Goal: Information Seeking & Learning: Learn about a topic

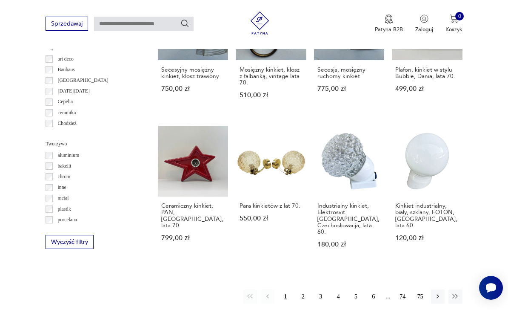
scroll to position [642, 0]
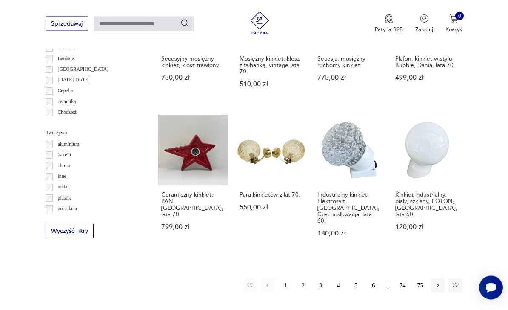
click at [301, 278] on button "2" at bounding box center [303, 285] width 14 height 14
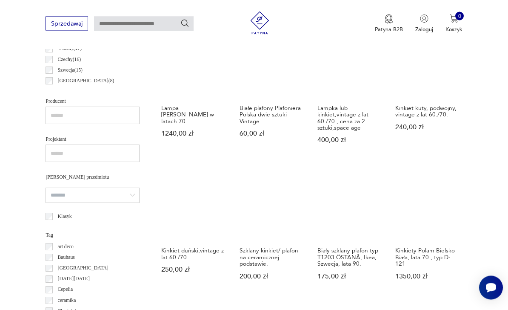
scroll to position [444, 0]
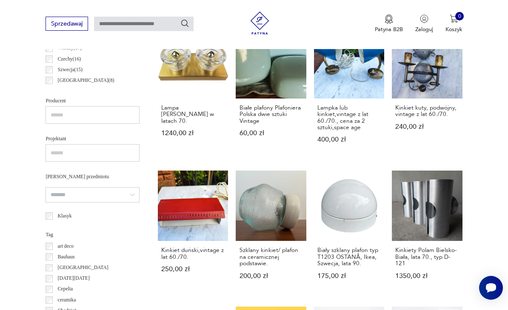
click at [434, 225] on link "Kinkiety Polam Bielsko-Biała, lata 70., typ D-121 1350,00 zł" at bounding box center [427, 231] width 70 height 123
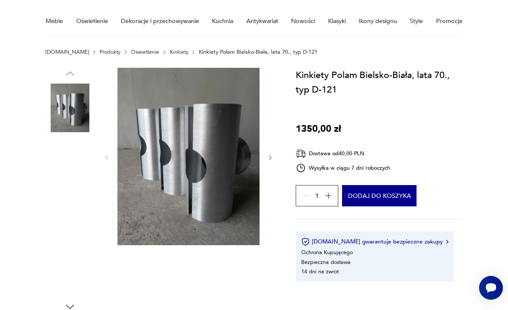
click at [71, 167] on img at bounding box center [70, 162] width 49 height 49
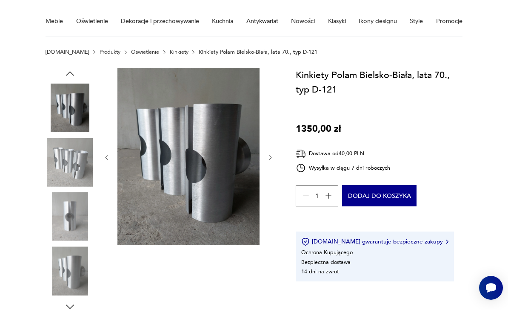
click at [62, 169] on img at bounding box center [70, 162] width 49 height 49
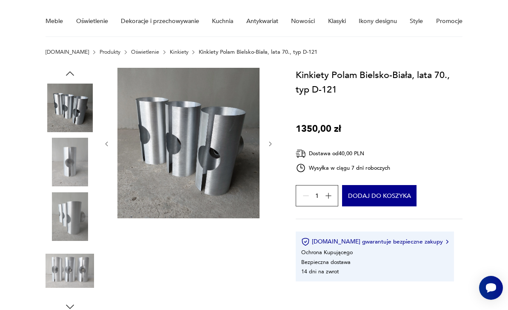
click at [74, 178] on img at bounding box center [70, 162] width 49 height 49
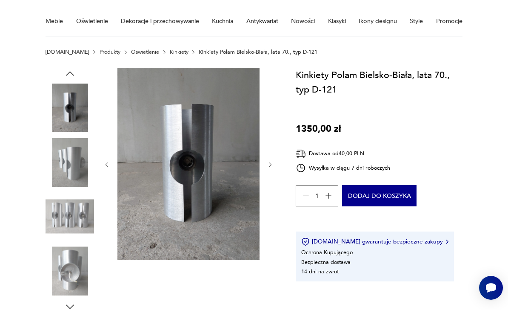
click at [67, 177] on img at bounding box center [70, 162] width 49 height 49
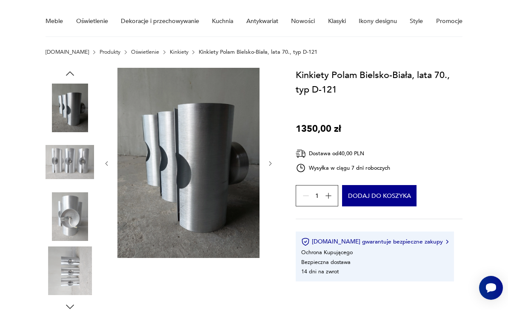
click at [63, 183] on img at bounding box center [70, 162] width 49 height 49
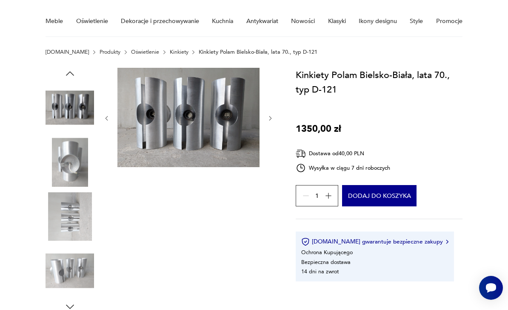
click at [52, 173] on img at bounding box center [70, 162] width 49 height 49
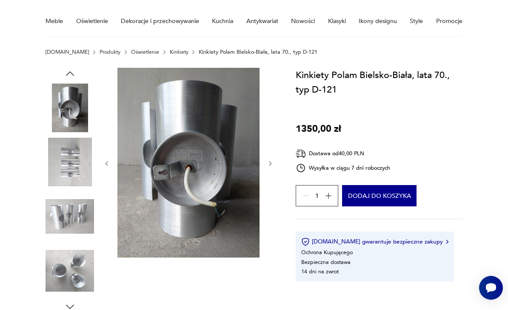
click at [56, 185] on img at bounding box center [70, 162] width 49 height 49
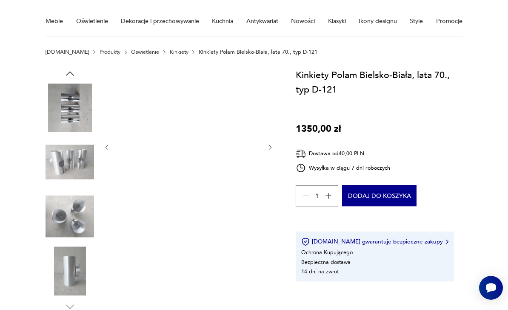
click at [58, 198] on img at bounding box center [70, 216] width 49 height 49
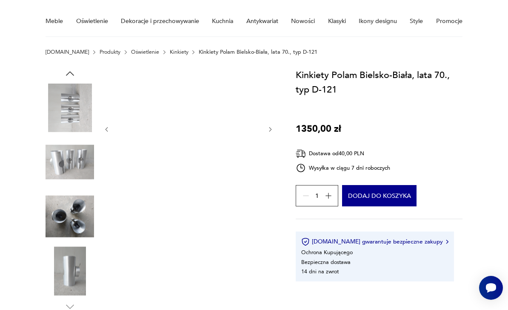
click at [64, 218] on img at bounding box center [70, 216] width 49 height 49
click at [69, 260] on img at bounding box center [70, 270] width 49 height 49
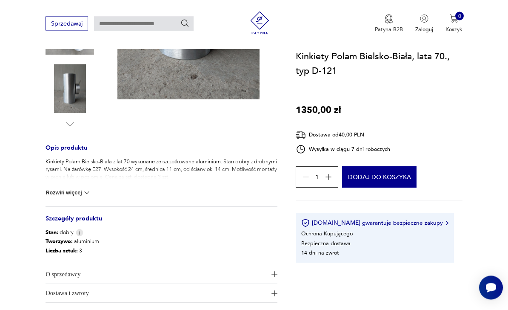
click at [57, 194] on button "Rozwiń więcej" at bounding box center [69, 193] width 46 height 9
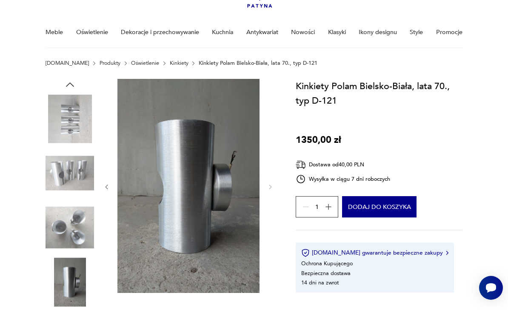
scroll to position [46, 0]
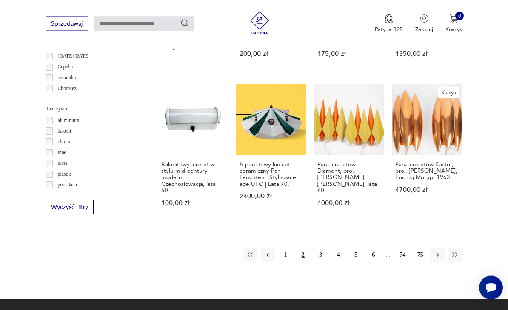
scroll to position [667, 0]
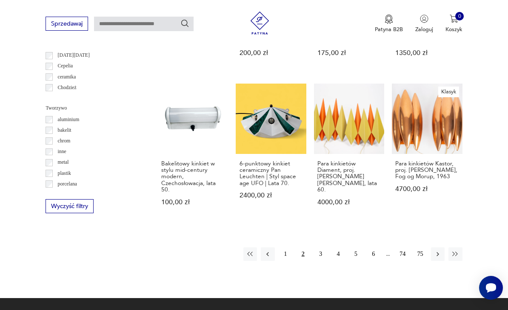
click at [324, 258] on button "3" at bounding box center [321, 254] width 14 height 14
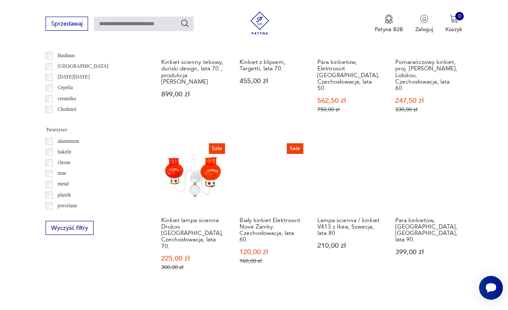
scroll to position [645, 0]
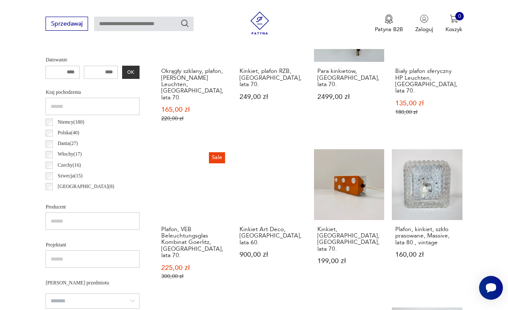
scroll to position [335, 0]
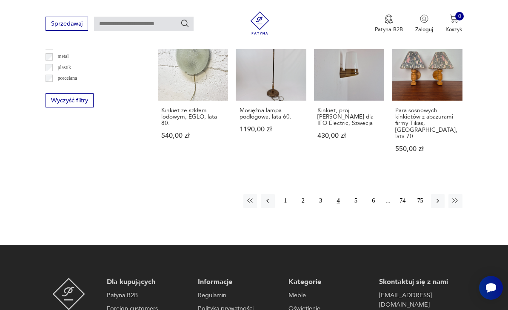
click at [357, 194] on button "5" at bounding box center [356, 201] width 14 height 14
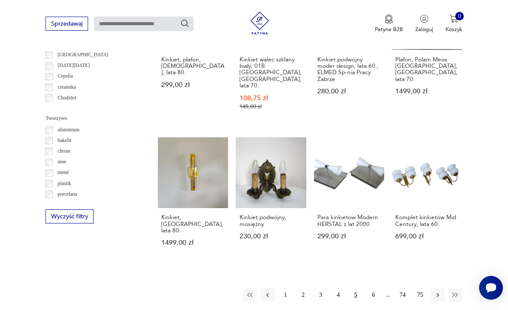
scroll to position [658, 0]
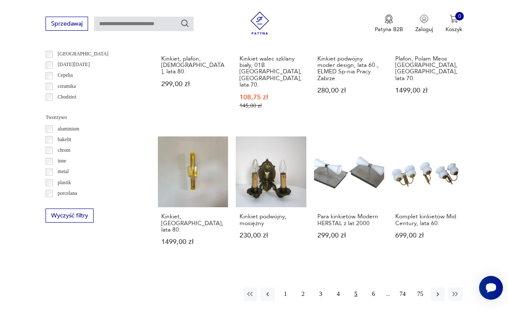
click at [370, 287] on button "6" at bounding box center [374, 294] width 14 height 14
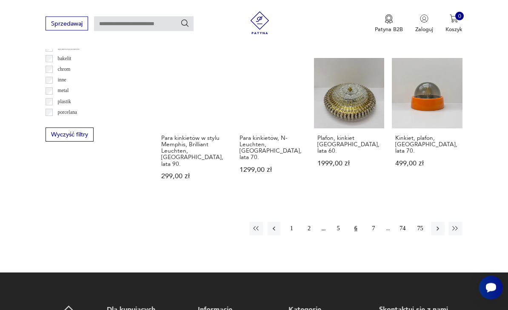
scroll to position [765, 0]
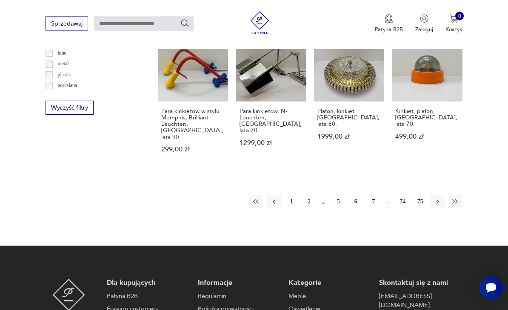
click at [373, 195] on button "7" at bounding box center [374, 202] width 14 height 14
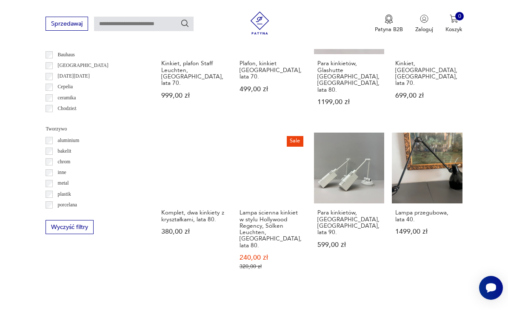
scroll to position [650, 0]
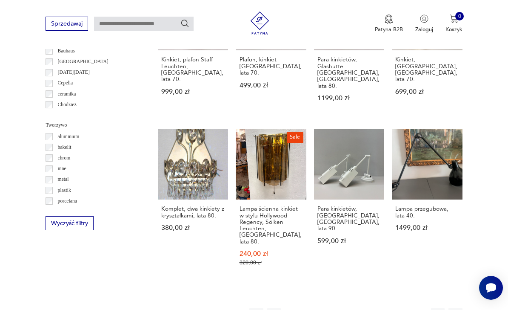
click at [378, 307] on button "8" at bounding box center [374, 314] width 14 height 14
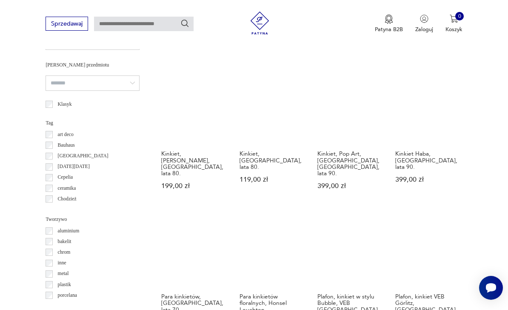
scroll to position [632, 0]
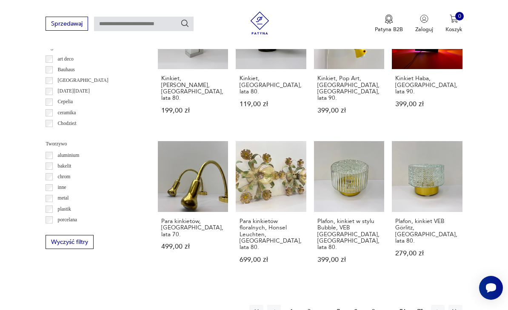
click at [380, 304] on button "9" at bounding box center [374, 311] width 14 height 14
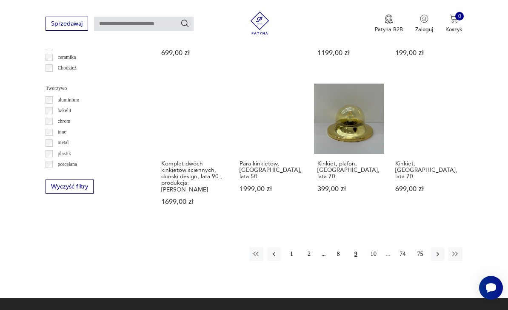
scroll to position [686, 0]
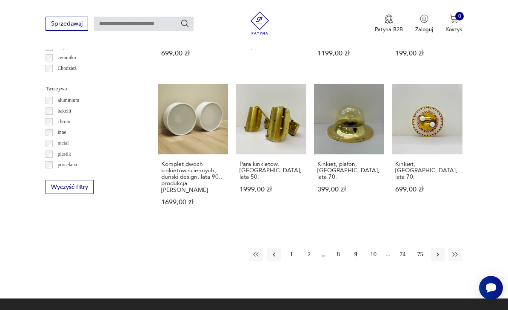
click at [372, 247] on button "10" at bounding box center [374, 254] width 14 height 14
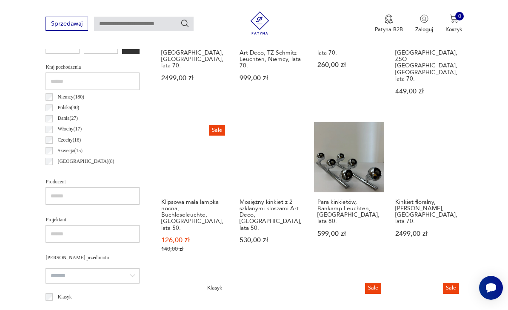
scroll to position [364, 0]
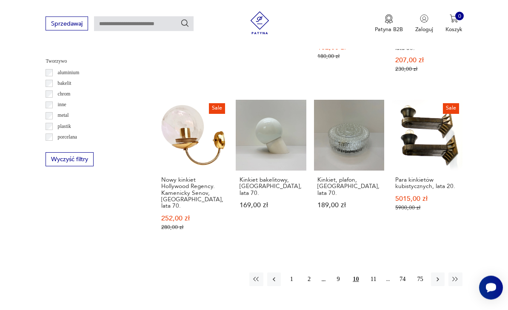
click at [375, 273] on button "11" at bounding box center [374, 280] width 14 height 14
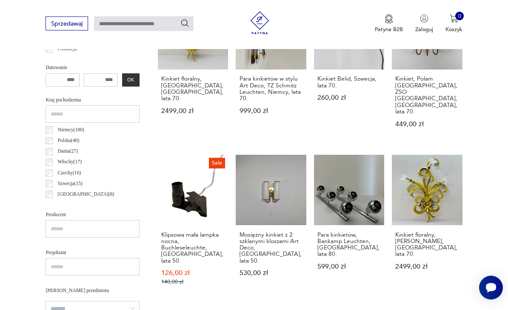
scroll to position [174, 0]
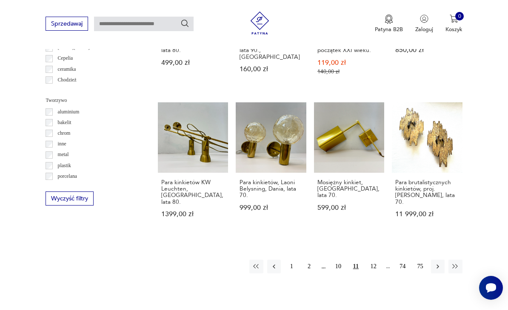
click at [374, 272] on button "12" at bounding box center [374, 266] width 14 height 14
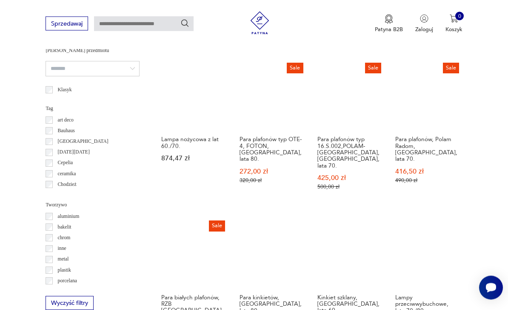
scroll to position [571, 0]
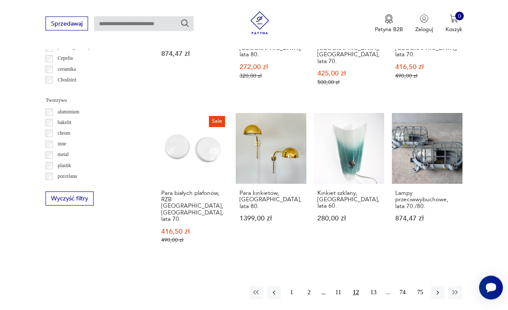
click at [376, 286] on button "13" at bounding box center [374, 293] width 14 height 14
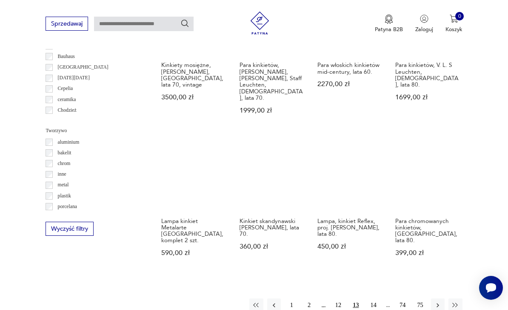
scroll to position [646, 0]
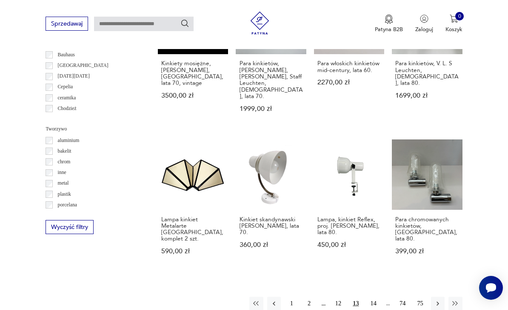
click at [379, 296] on button "14" at bounding box center [374, 303] width 14 height 14
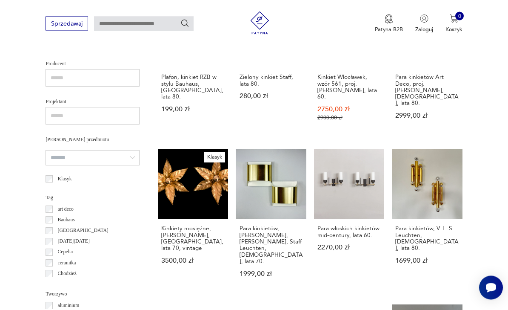
scroll to position [174, 0]
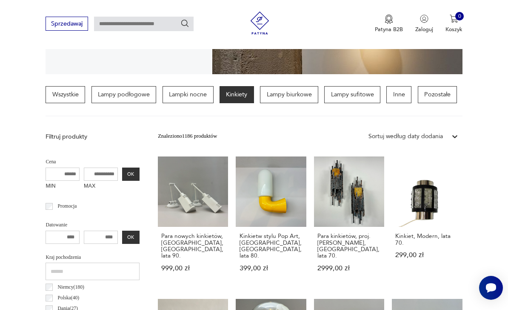
click at [434, 212] on link "Kinkiet, Modern, lata 70. 299,00 zł" at bounding box center [427, 221] width 70 height 130
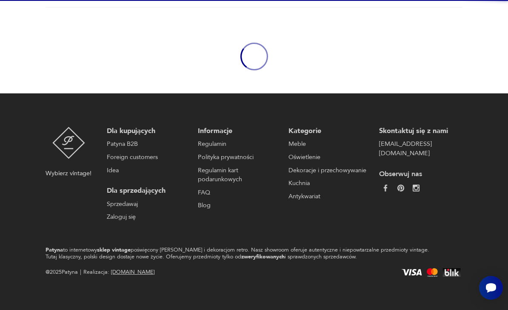
scroll to position [65, 0]
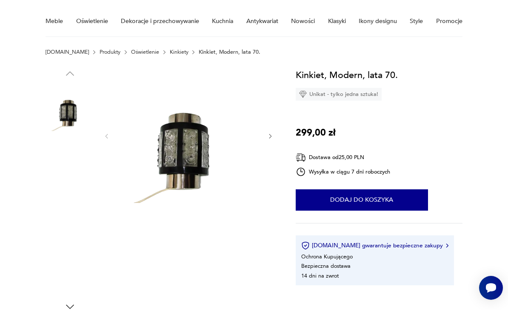
click at [72, 165] on img at bounding box center [70, 162] width 49 height 49
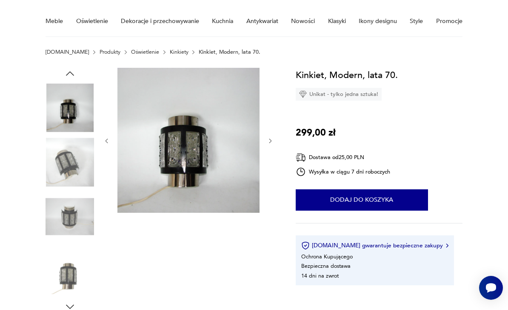
click at [71, 175] on img at bounding box center [70, 162] width 49 height 49
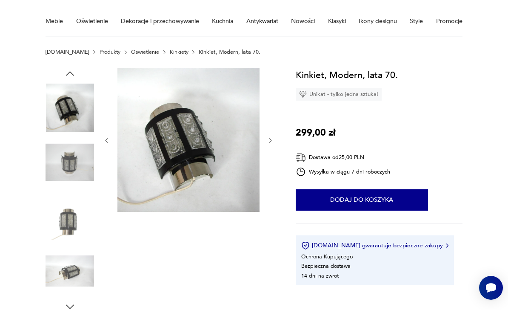
click at [63, 175] on img at bounding box center [70, 162] width 49 height 49
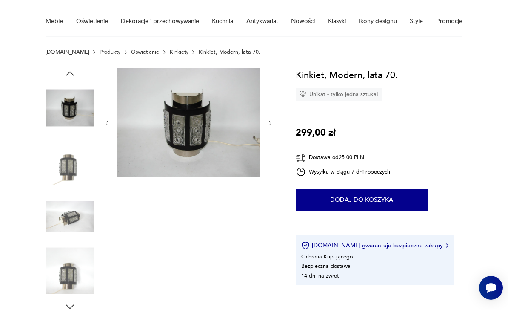
click at [67, 181] on img at bounding box center [70, 162] width 49 height 49
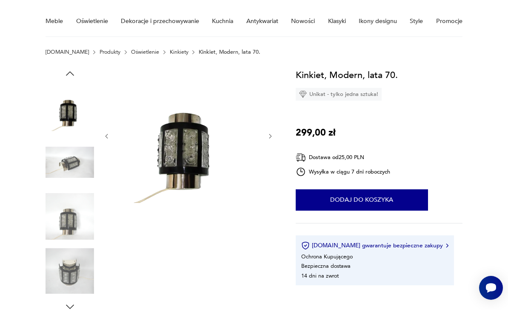
click at [61, 178] on img at bounding box center [70, 162] width 49 height 49
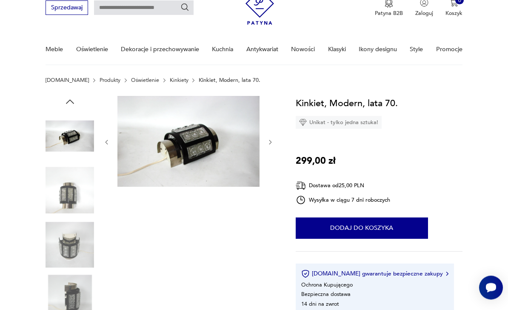
scroll to position [0, 0]
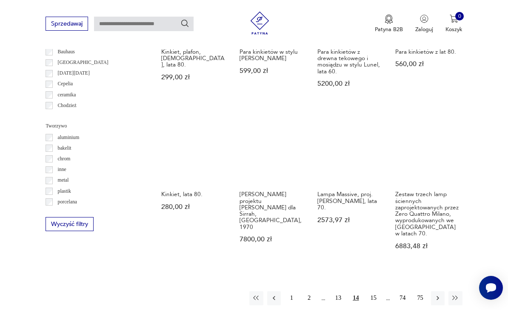
scroll to position [695, 0]
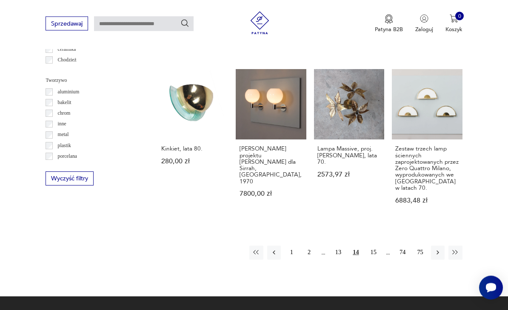
click at [376, 246] on button "15" at bounding box center [374, 253] width 14 height 14
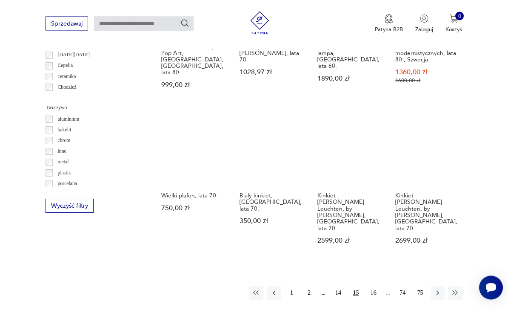
scroll to position [668, 0]
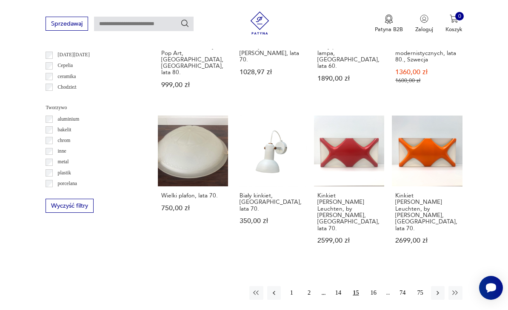
click at [379, 286] on button "16" at bounding box center [374, 293] width 14 height 14
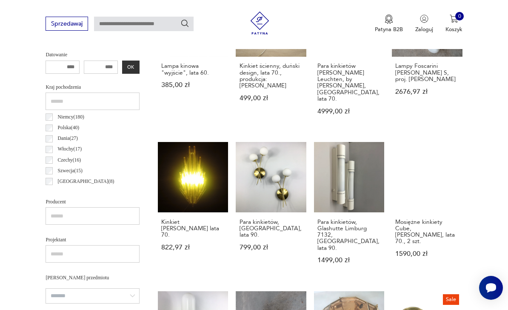
scroll to position [174, 0]
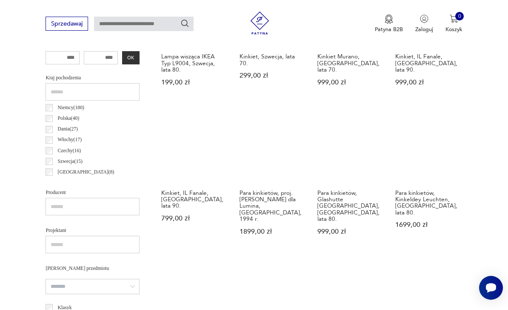
scroll to position [353, 0]
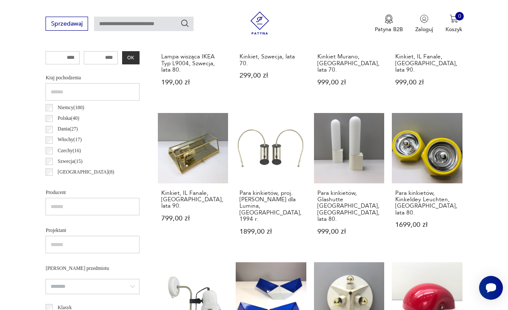
click at [436, 171] on link "Para kinkietów, Kinkeldey Leuchten, Niemcy, lata 80. 1699,00 zł" at bounding box center [427, 181] width 70 height 137
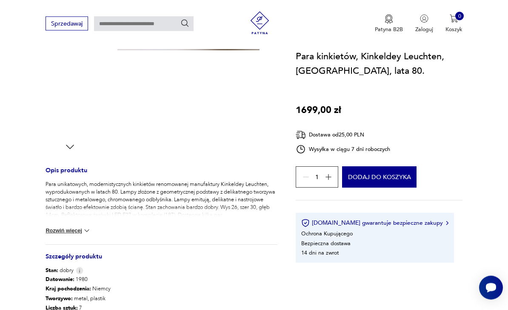
scroll to position [225, 0]
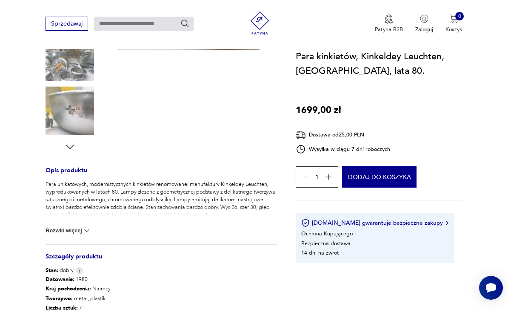
click at [58, 230] on button "Rozwiń więcej" at bounding box center [69, 230] width 46 height 9
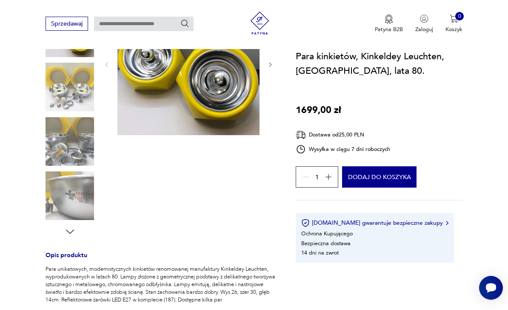
scroll to position [146, 0]
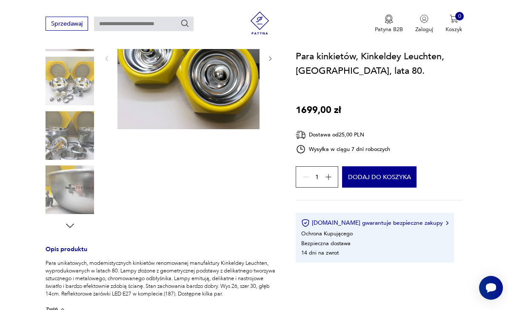
click at [66, 223] on icon "button" at bounding box center [69, 225] width 11 height 11
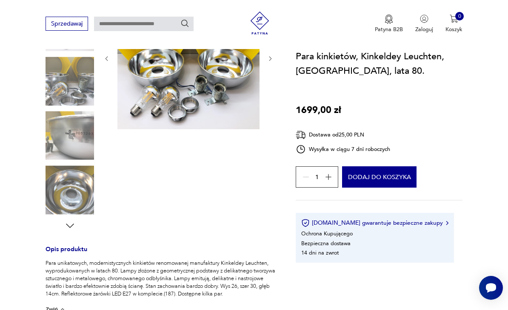
click at [61, 221] on div at bounding box center [70, 109] width 49 height 244
click at [65, 227] on icon "button" at bounding box center [69, 225] width 11 height 11
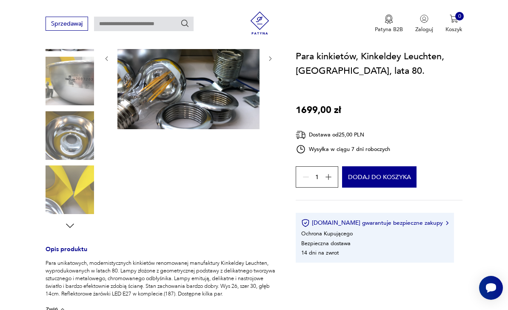
click at [66, 226] on icon "button" at bounding box center [69, 225] width 11 height 11
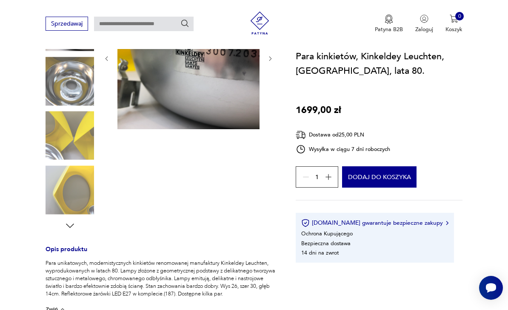
click at [69, 230] on icon "button" at bounding box center [69, 225] width 11 height 11
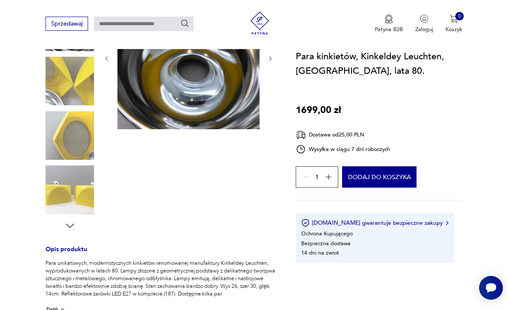
click at [66, 229] on icon "button" at bounding box center [69, 225] width 11 height 11
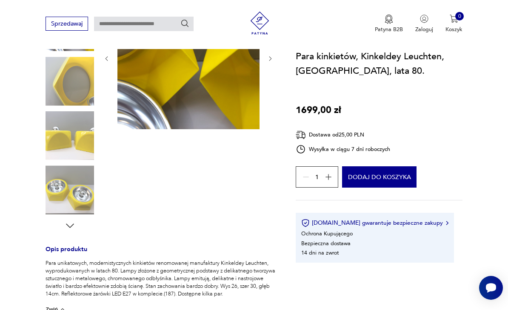
click at [71, 236] on div "Opis produktu Para unikatowych, modernistycznych kinkietów renomowanej manufakt…" at bounding box center [162, 213] width 232 height 452
click at [65, 233] on div "Opis produktu Para unikatowych, modernistycznych kinkietów renomowanej manufakt…" at bounding box center [162, 213] width 232 height 452
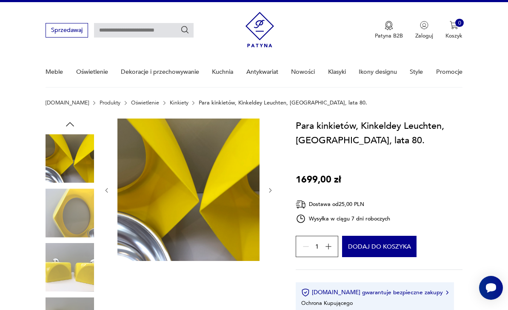
scroll to position [0, 0]
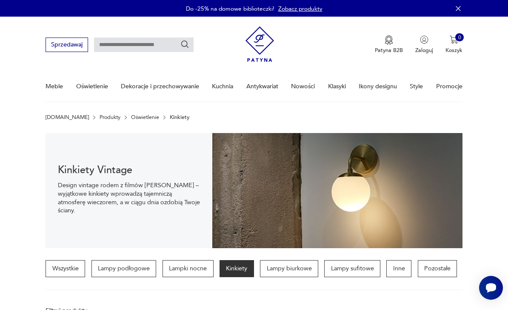
scroll to position [380, 0]
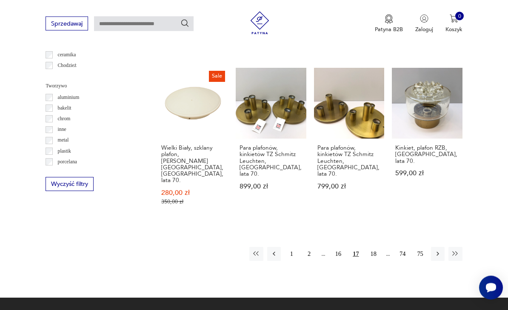
click at [380, 247] on button "18" at bounding box center [374, 254] width 14 height 14
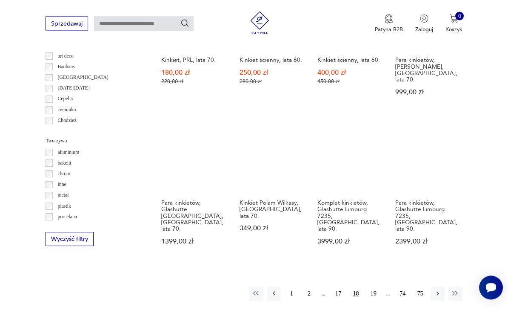
scroll to position [635, 0]
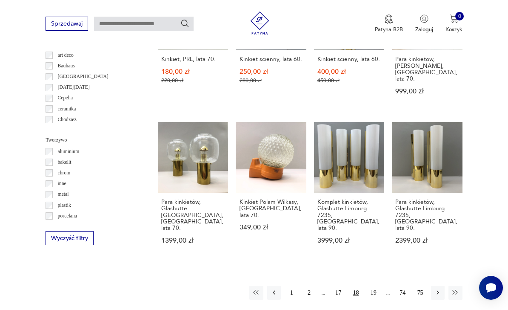
click at [377, 285] on button "19" at bounding box center [374, 292] width 14 height 14
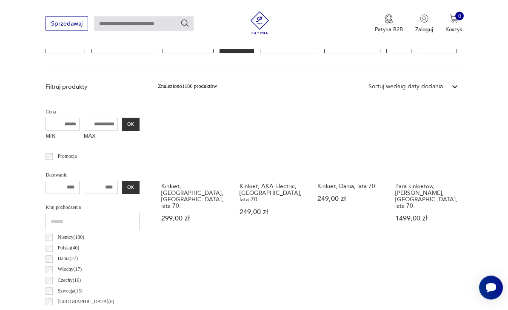
scroll to position [174, 0]
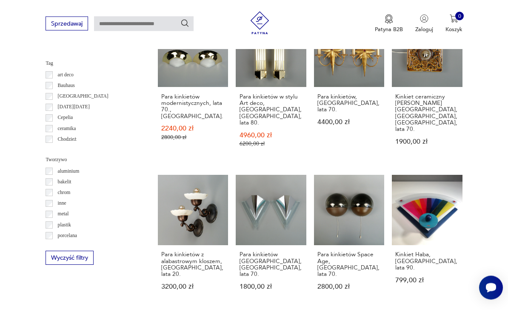
scroll to position [652, 0]
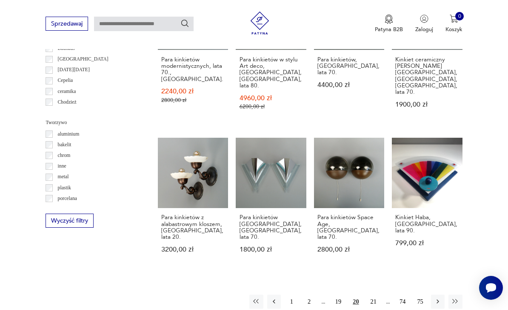
click at [379, 294] on button "21" at bounding box center [374, 301] width 14 height 14
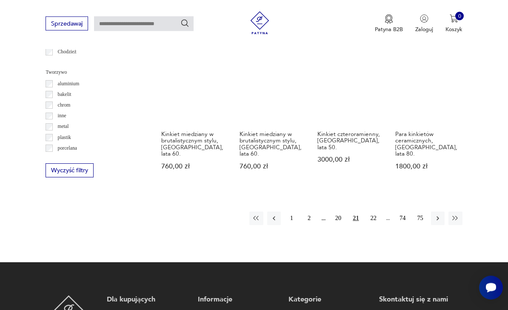
scroll to position [704, 0]
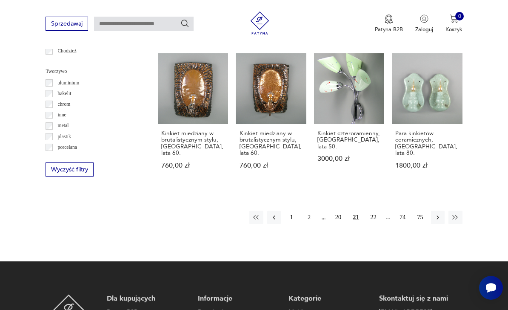
click at [377, 212] on button "22" at bounding box center [374, 217] width 14 height 14
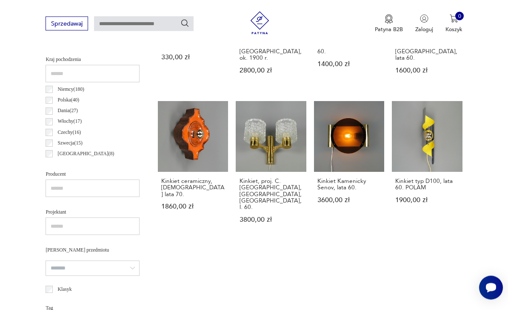
scroll to position [174, 0]
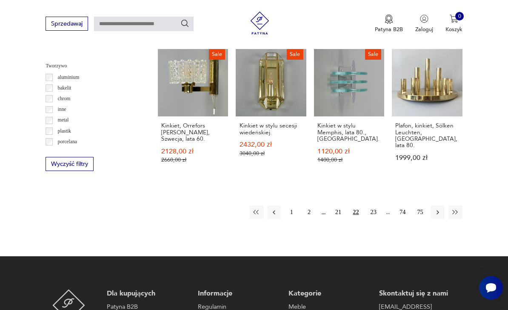
click at [378, 218] on button "23" at bounding box center [374, 212] width 14 height 14
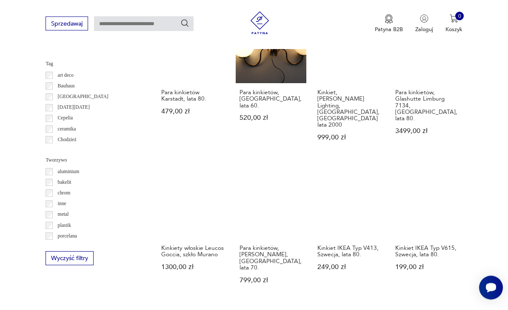
scroll to position [615, 0]
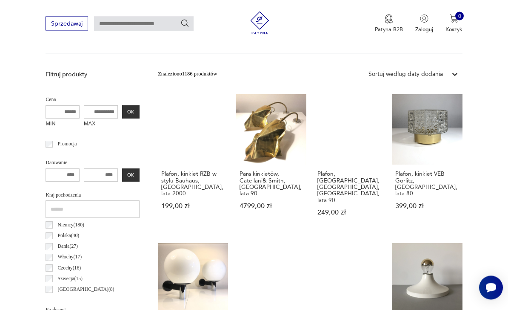
scroll to position [307, 0]
